Goal: Find contact information: Find contact information

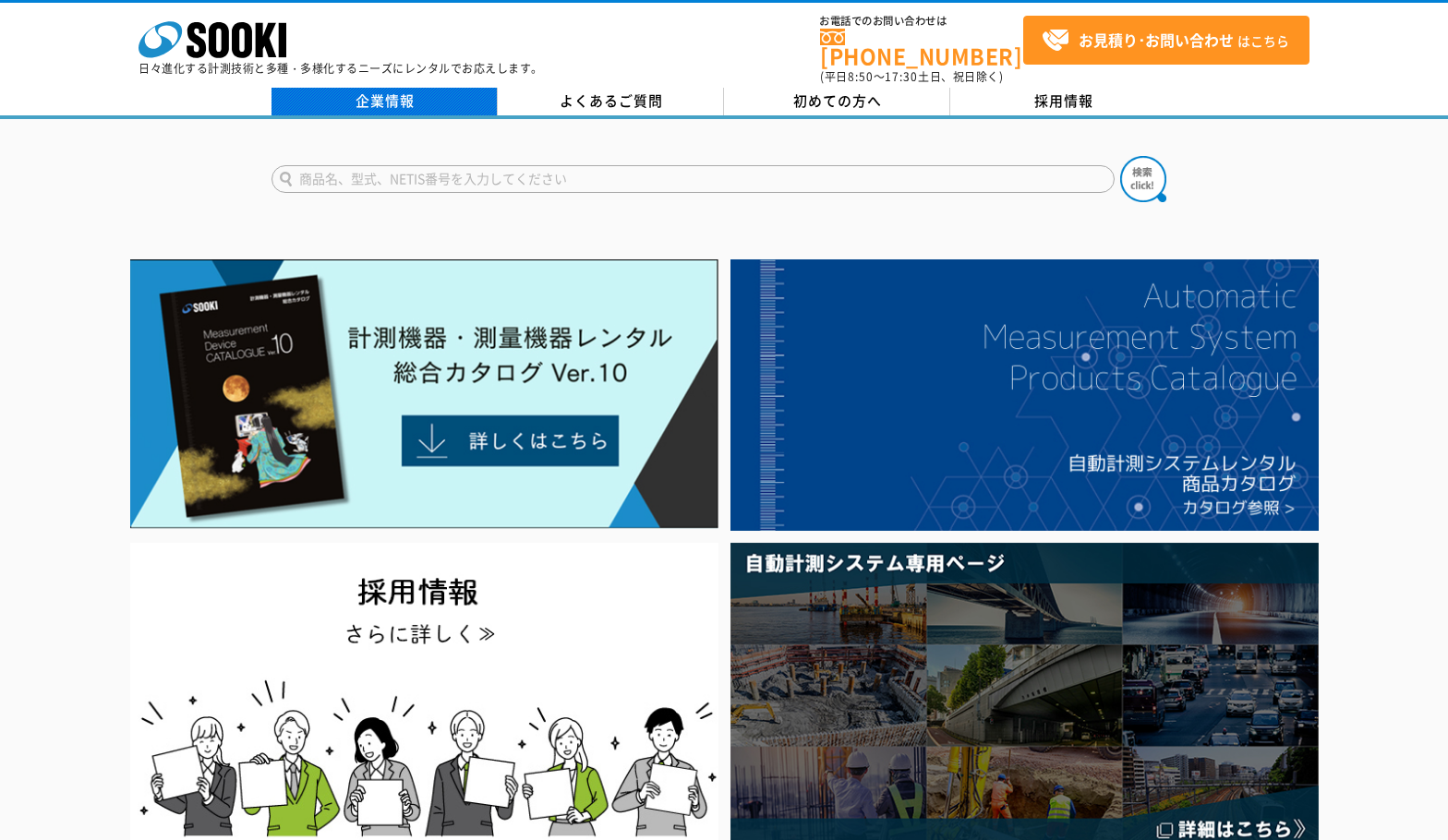
click at [387, 96] on link "企業情報" at bounding box center [385, 101] width 226 height 28
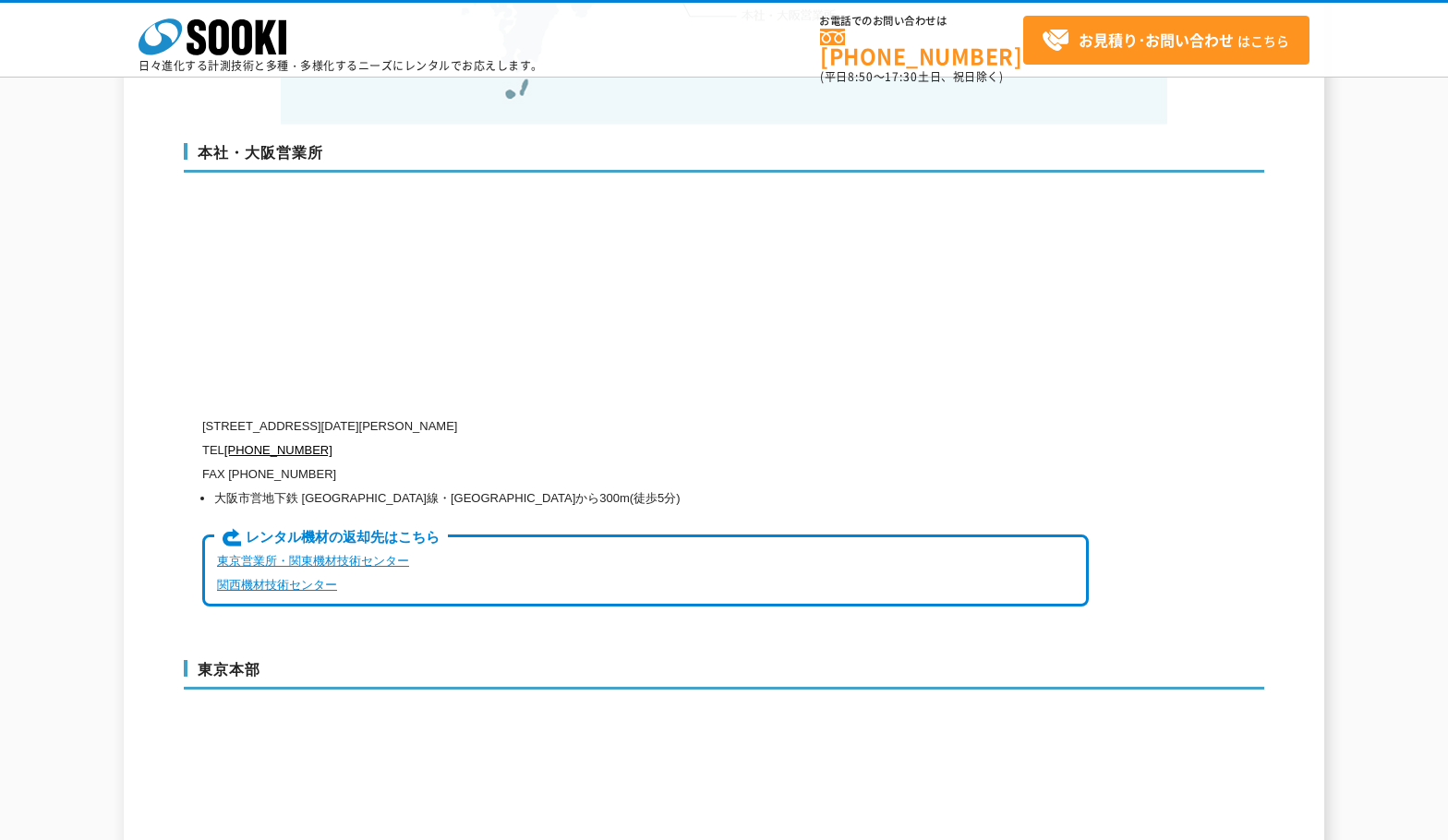
scroll to position [4341, 0]
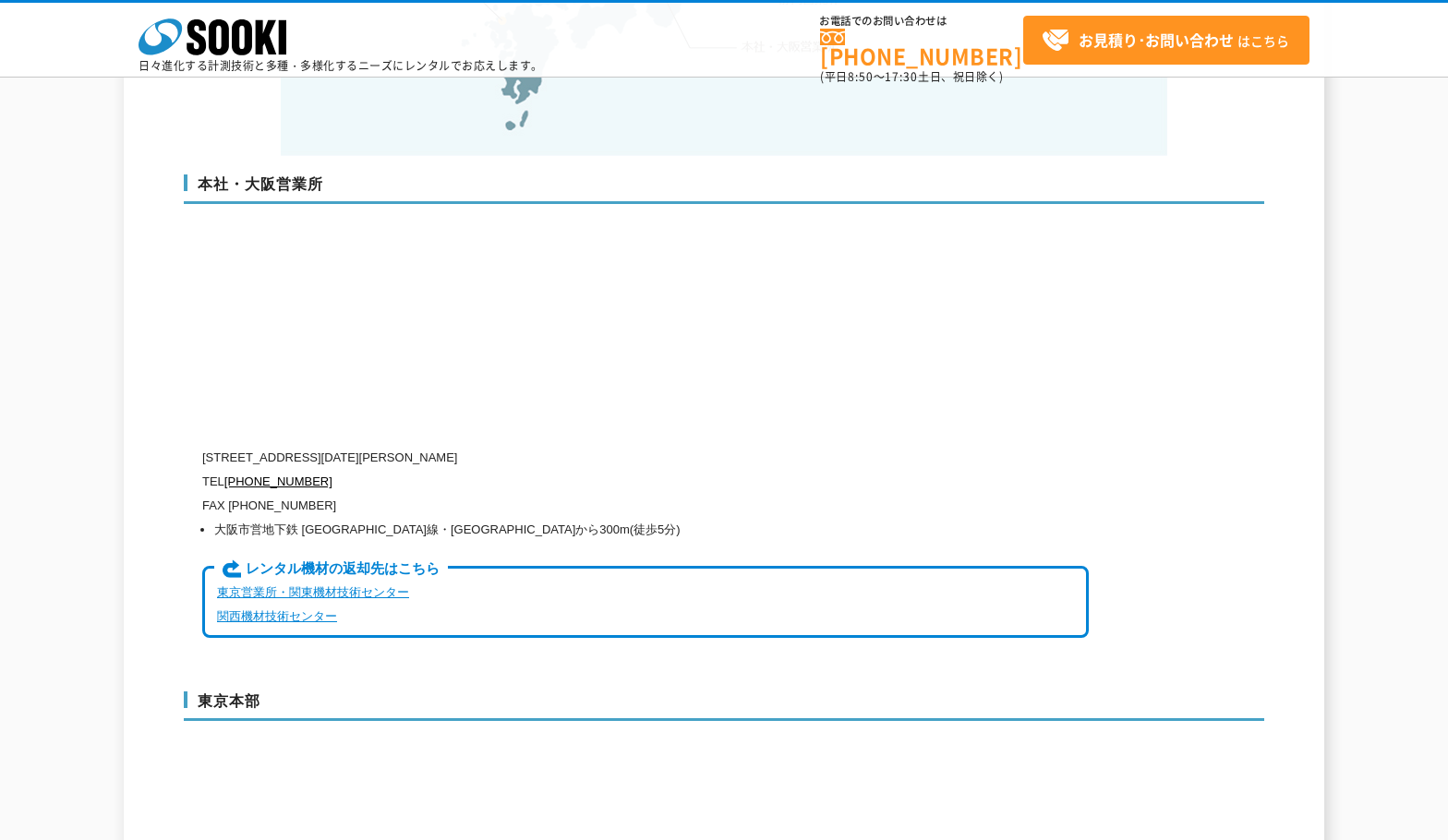
click at [340, 586] on link "東京営業所・関東機材技術センター" at bounding box center [313, 592] width 192 height 14
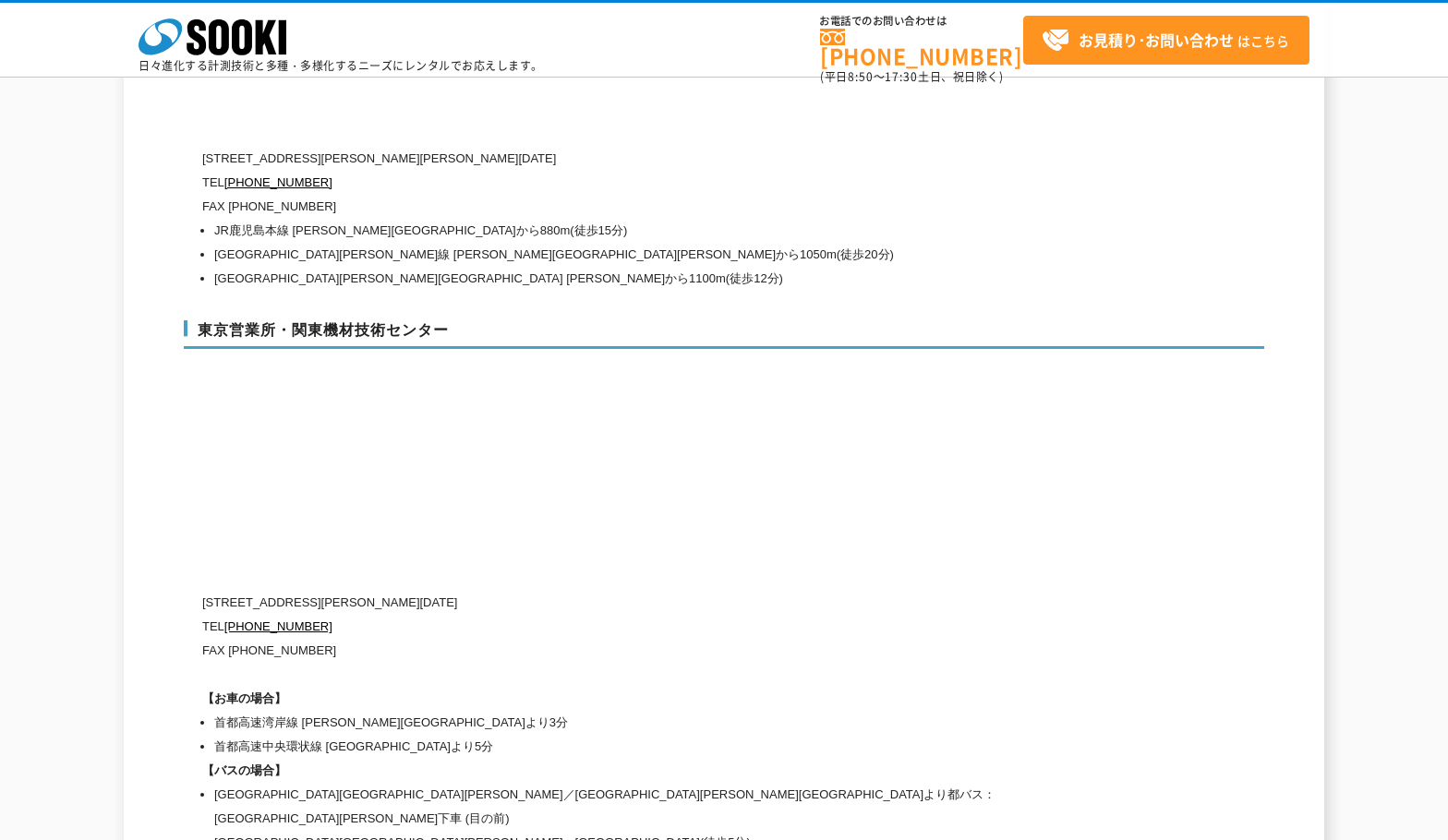
scroll to position [7711, 0]
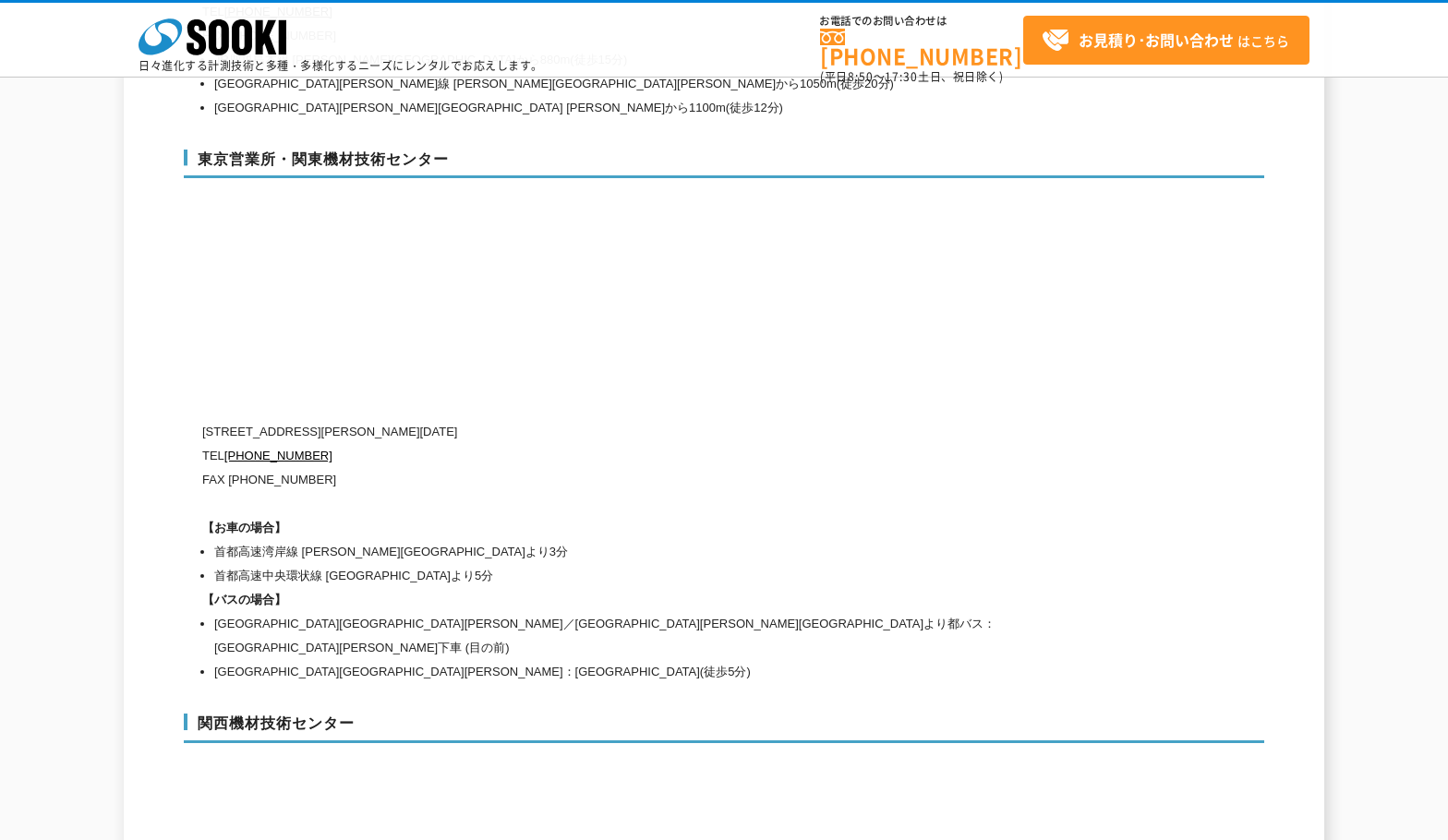
click at [528, 182] on div "東京営業所・関東機材技術センター [STREET_ADDRESS][PERSON_NAME][DATE] [PHONE_NUMBER] FAX [PHONE_…" at bounding box center [724, 414] width 1081 height 565
drag, startPoint x: 104, startPoint y: 135, endPoint x: 138, endPoint y: 95, distance: 52.5
